Goal: Information Seeking & Learning: Compare options

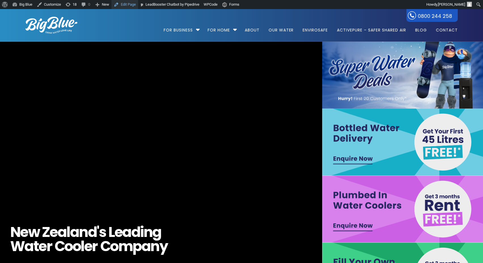
click at [124, 5] on link "Edit Page" at bounding box center [124, 4] width 27 height 9
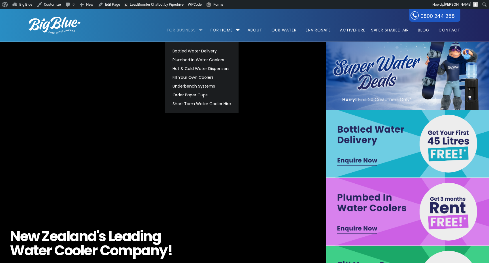
click at [191, 32] on link "For Business" at bounding box center [183, 27] width 33 height 37
click at [192, 50] on link "Bottled Water Delivery" at bounding box center [202, 51] width 64 height 9
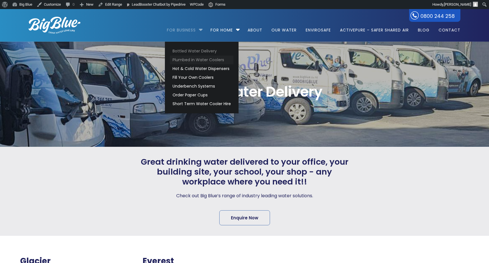
click at [192, 60] on link "Plumbed in Water Coolers" at bounding box center [202, 60] width 64 height 9
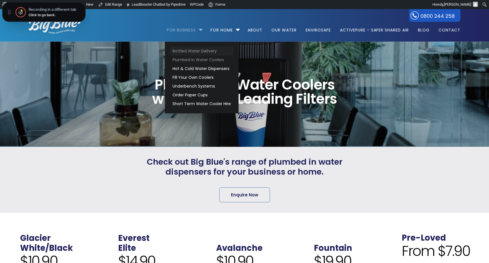
click at [193, 50] on link "Bottled Water Delivery" at bounding box center [202, 51] width 64 height 9
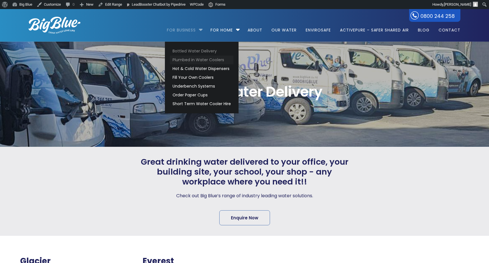
click at [194, 61] on link "Plumbed in Water Coolers" at bounding box center [202, 60] width 64 height 9
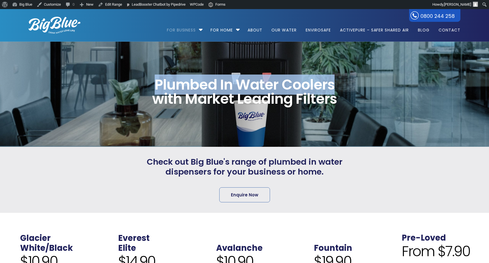
drag, startPoint x: 156, startPoint y: 75, endPoint x: 339, endPoint y: 84, distance: 182.8
click at [339, 84] on span "Plumbed In Water Coolers with Market Leading Filters" at bounding box center [245, 92] width 206 height 28
copy span "Plumbed In Water Coolers"
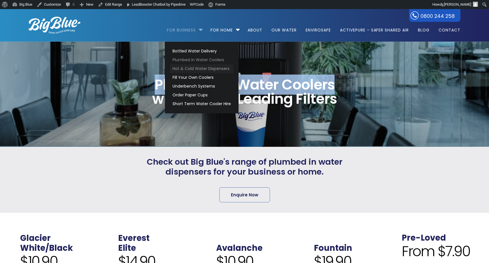
click at [193, 68] on link "Hot & Cold Water Dispensers" at bounding box center [202, 68] width 64 height 9
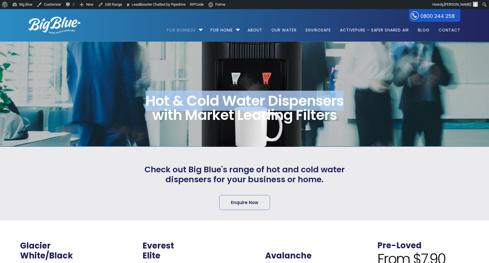
drag, startPoint x: 148, startPoint y: 98, endPoint x: 347, endPoint y: 100, distance: 199.0
click at [347, 100] on span "Hot & Cold Water Dispensers with Market Leading Filters" at bounding box center [245, 108] width 206 height 28
copy span "Hot & Cold Water Dispensers"
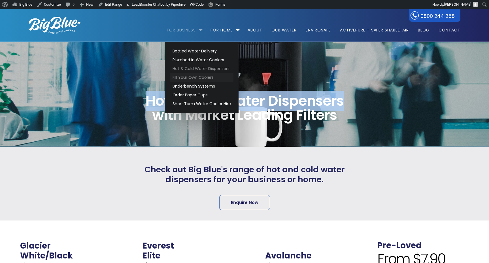
click at [198, 76] on link "Fill Your Own Coolers" at bounding box center [202, 77] width 64 height 9
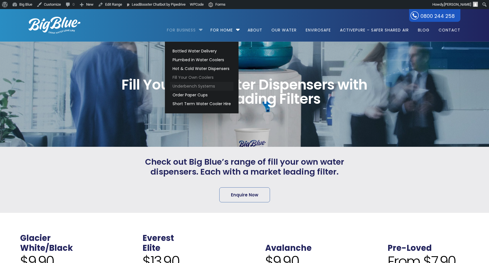
click at [198, 85] on link "Underbench Systems" at bounding box center [202, 86] width 64 height 9
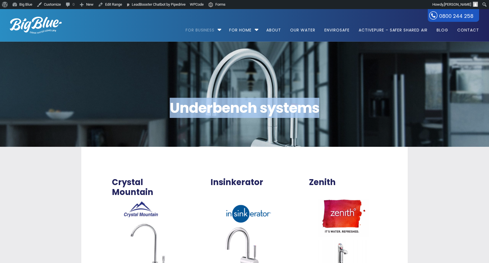
drag, startPoint x: 172, startPoint y: 109, endPoint x: 338, endPoint y: 111, distance: 167.0
click at [338, 111] on span "Underbench systems" at bounding box center [245, 108] width 432 height 14
copy span "Underbench systems"
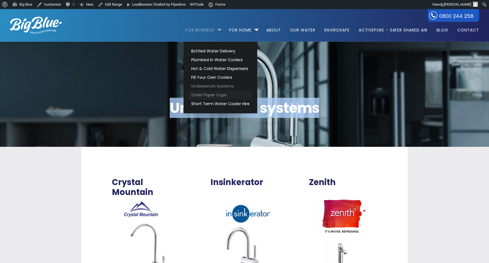
click at [210, 94] on link "Order Paper Cups" at bounding box center [221, 95] width 64 height 9
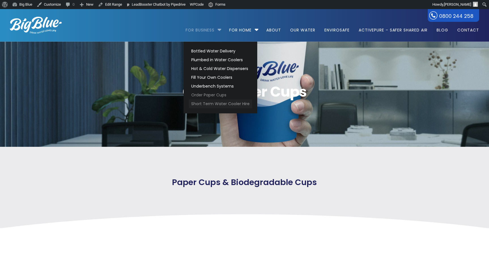
click at [223, 101] on link "Short Term Water Cooler Hire" at bounding box center [221, 104] width 64 height 9
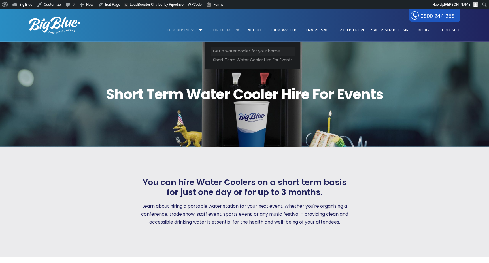
click at [237, 50] on link "Get a water cooler for your home" at bounding box center [253, 51] width 85 height 9
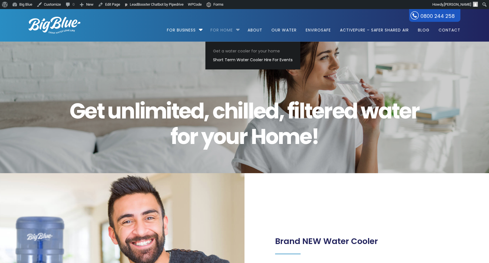
click at [226, 31] on link "For Home" at bounding box center [222, 27] width 30 height 37
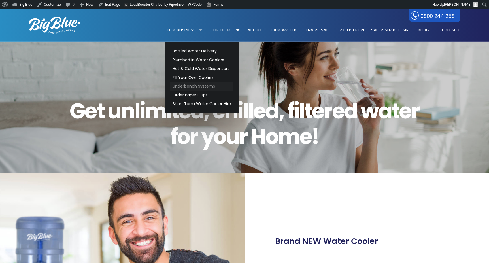
click at [195, 85] on link "Underbench Systems" at bounding box center [202, 86] width 64 height 9
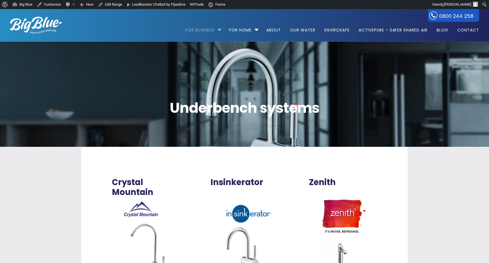
click at [202, 68] on div "Underbench systems" at bounding box center [244, 94] width 452 height 105
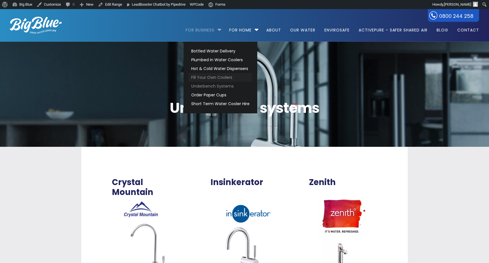
click at [210, 75] on link "Fill Your Own Coolers" at bounding box center [221, 77] width 64 height 9
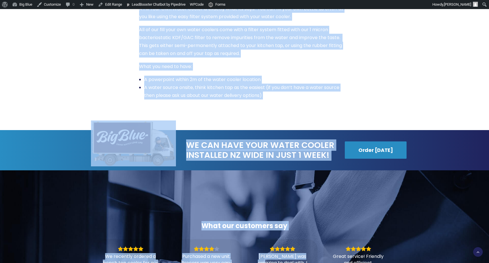
scroll to position [886, 0]
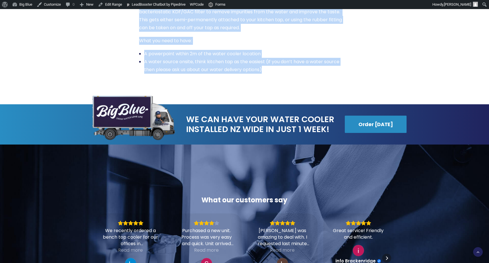
drag, startPoint x: 96, startPoint y: 71, endPoint x: 310, endPoint y: 82, distance: 213.5
copy div "Lore Ipsu Dol Sitam Consectetu adip Elitse Doeiusm Tempori Utlab etd Mag Aliq’e…"
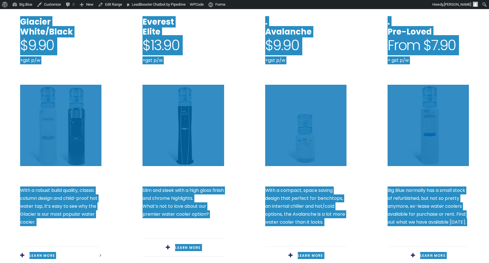
scroll to position [217, 0]
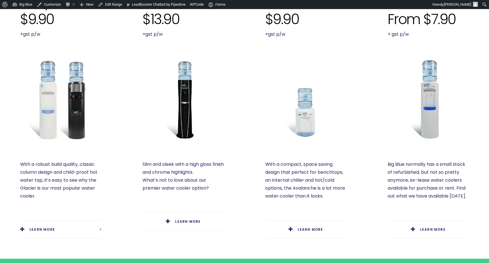
scroll to position [260, 0]
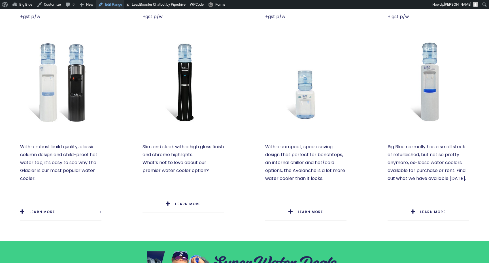
click at [118, 7] on link "Edit Range" at bounding box center [110, 4] width 29 height 9
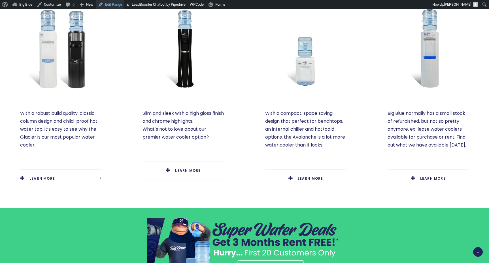
scroll to position [288, 0]
